Goal: Task Accomplishment & Management: Manage account settings

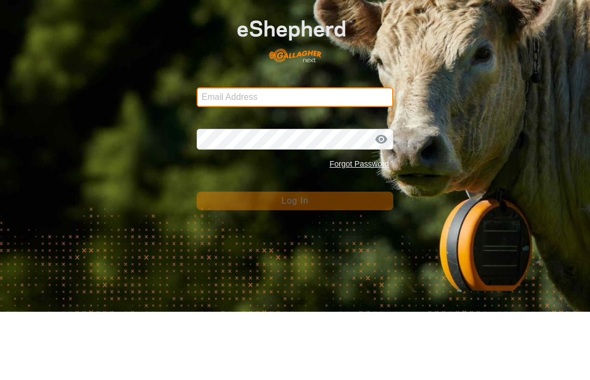
type input "[PERSON_NAME][EMAIL_ADDRESS][DOMAIN_NAME]"
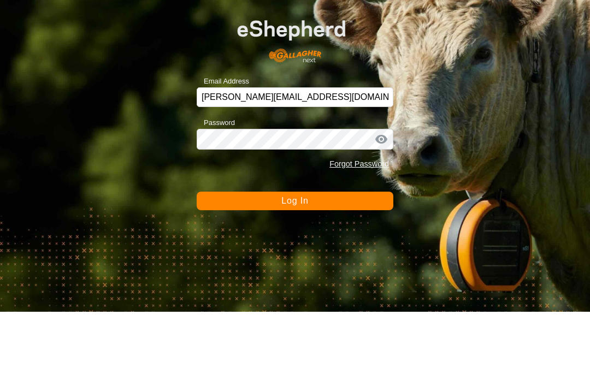
click at [294, 260] on button "Log In" at bounding box center [295, 269] width 197 height 19
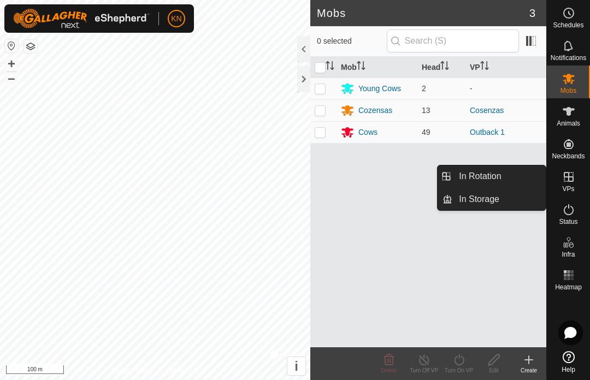
click at [507, 179] on link "In Rotation" at bounding box center [498, 177] width 93 height 22
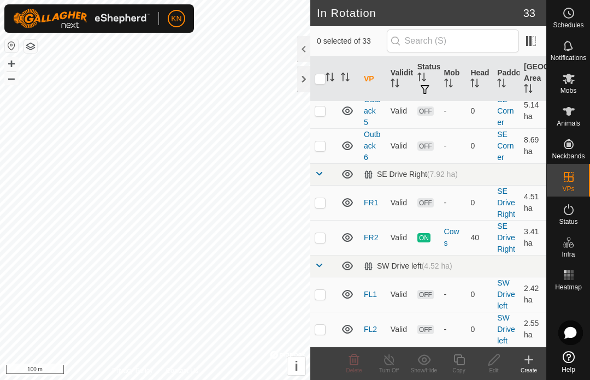
scroll to position [887, 0]
click at [321, 241] on p-checkbox at bounding box center [320, 238] width 11 height 9
checkbox input "true"
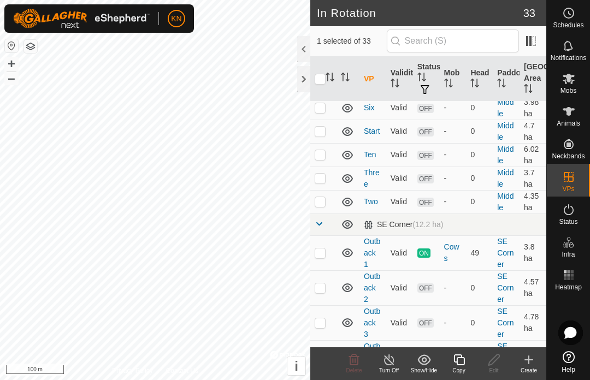
scroll to position [601, 0]
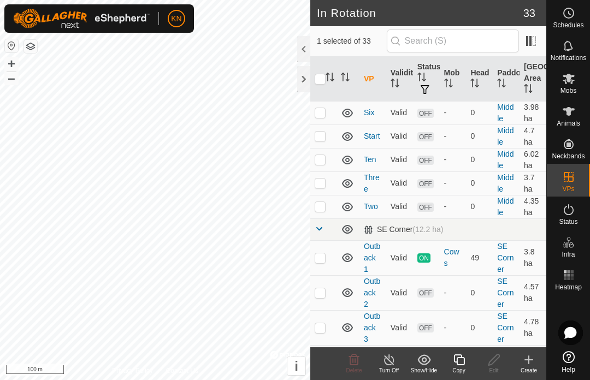
click at [323, 258] on p-checkbox at bounding box center [320, 257] width 11 height 9
checkbox input "true"
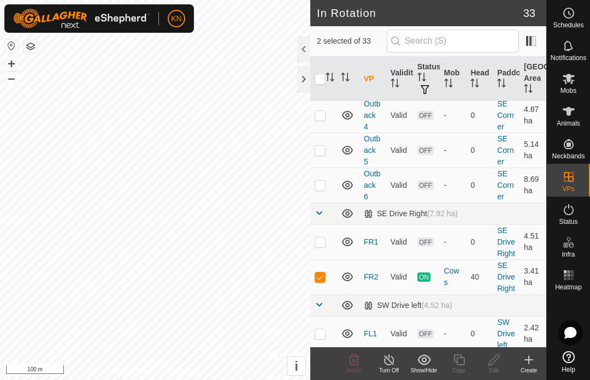
scroll to position [887, 0]
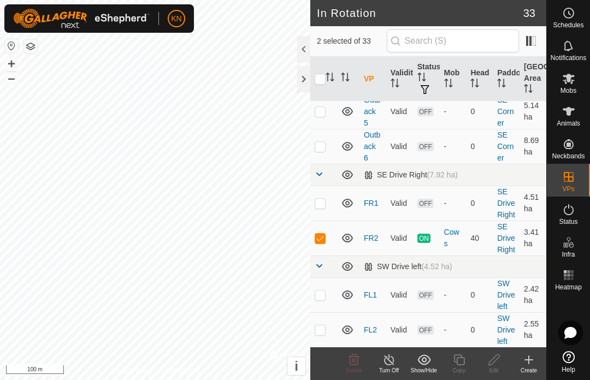
click at [327, 238] on td at bounding box center [323, 238] width 26 height 35
checkbox input "false"
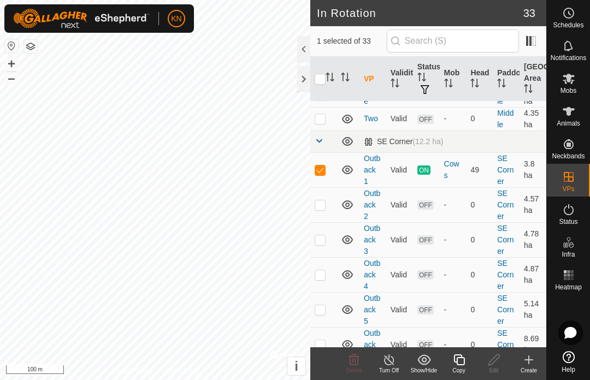
scroll to position [690, 0]
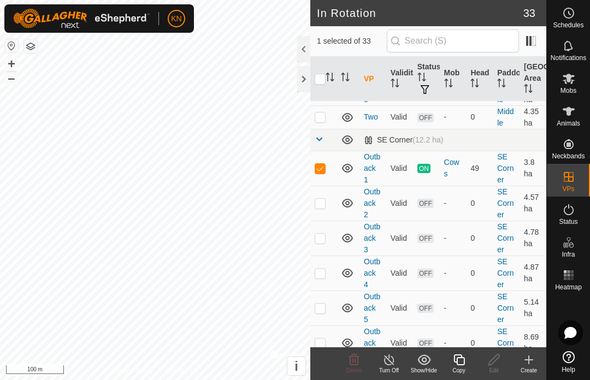
click at [317, 172] on p-checkbox at bounding box center [320, 168] width 11 height 9
checkbox input "false"
click at [325, 211] on td at bounding box center [323, 203] width 26 height 35
checkbox input "true"
click at [327, 172] on td at bounding box center [323, 168] width 26 height 35
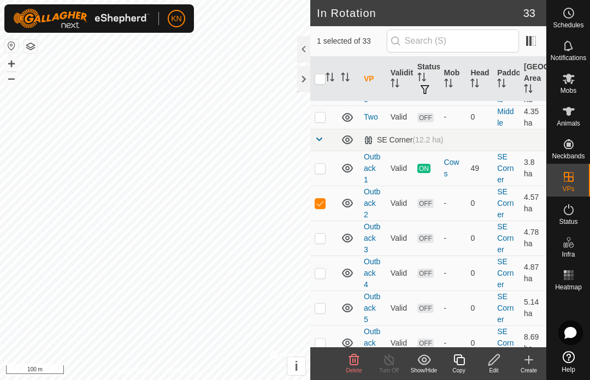
checkbox input "true"
click at [315, 210] on td at bounding box center [323, 203] width 26 height 35
checkbox input "false"
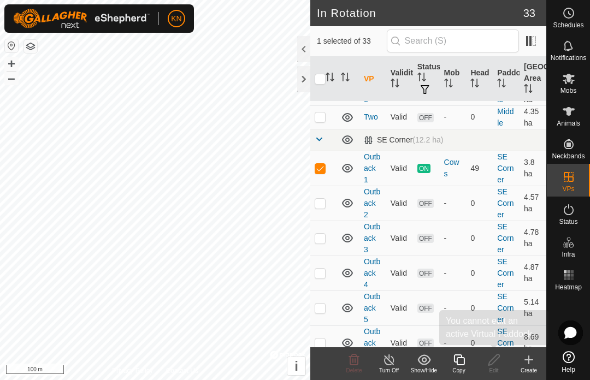
click at [502, 358] on edit-svg-icon at bounding box center [493, 359] width 35 height 13
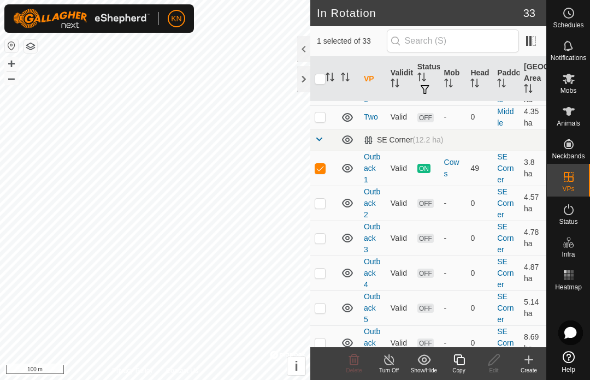
click at [500, 363] on icon at bounding box center [494, 359] width 14 height 13
click at [314, 171] on td at bounding box center [323, 168] width 26 height 35
checkbox input "false"
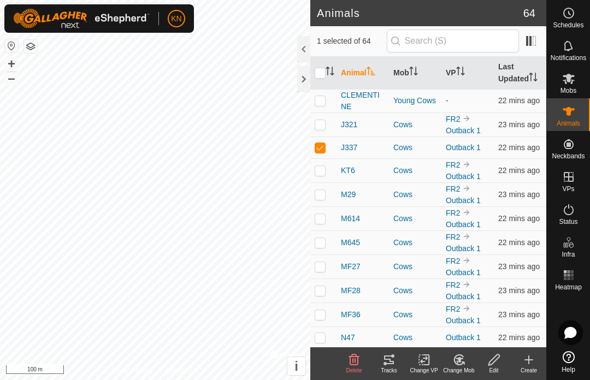
checkbox input "false"
checkbox input "true"
click at [306, 81] on div at bounding box center [303, 79] width 13 height 26
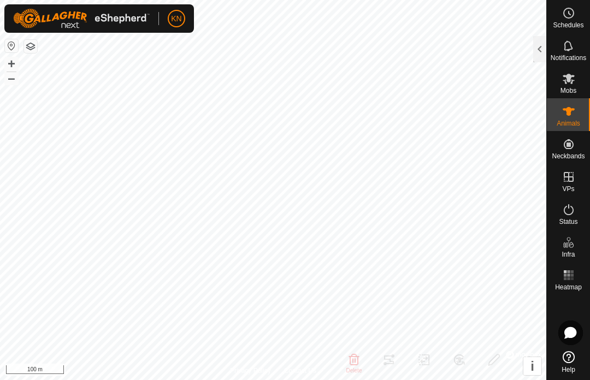
checkbox input "true"
checkbox input "false"
click at [572, 84] on icon at bounding box center [568, 78] width 13 height 13
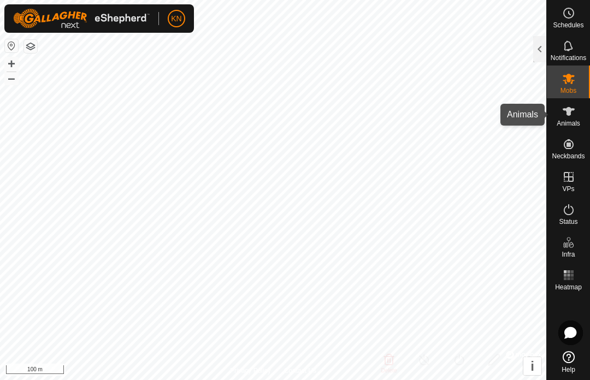
click at [569, 120] on span "Animals" at bounding box center [568, 123] width 23 height 7
